Goal: Transaction & Acquisition: Purchase product/service

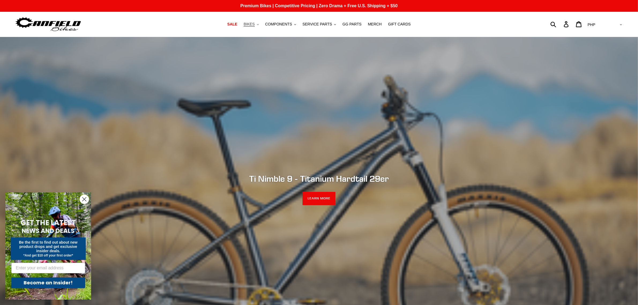
click at [261, 21] on button "BIKES .cls-1{fill:#231f20}" at bounding box center [251, 24] width 20 height 7
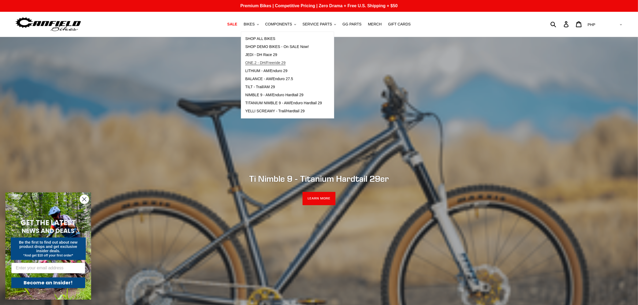
click at [279, 62] on span "ONE.2 - DH/Freeride 29" at bounding box center [265, 63] width 40 height 5
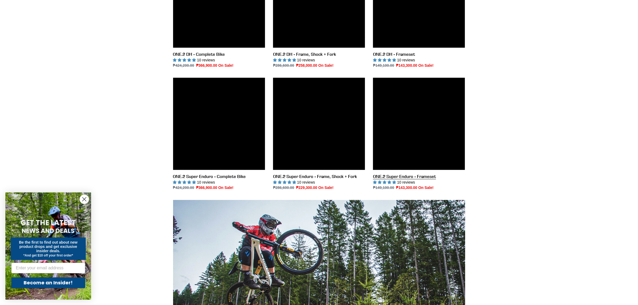
click at [416, 133] on link "ONE.2 Super Enduro - Frameset" at bounding box center [419, 134] width 92 height 113
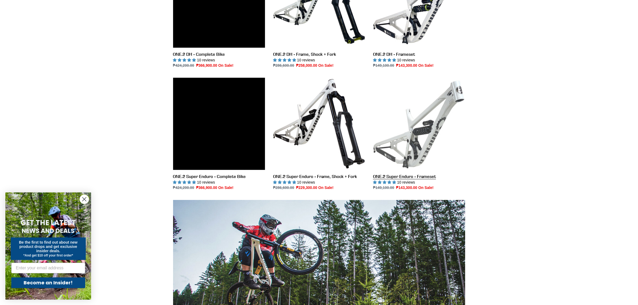
click at [416, 133] on link "ONE.2 Super Enduro - Frameset" at bounding box center [419, 134] width 92 height 113
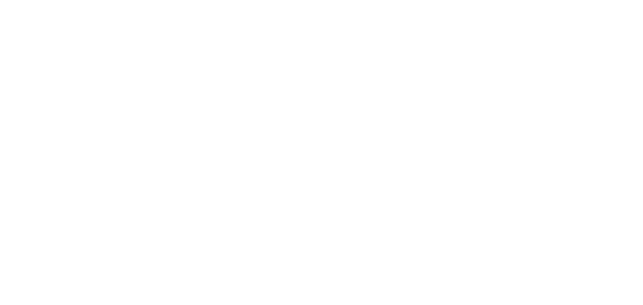
click at [411, 0] on html "[PERSON_NAME] ONE.2 - (Frame + Shock) 29er Super Enduro Freeride Bike – [PERSON…" at bounding box center [321, 0] width 643 height 0
